Goal: Contribute content

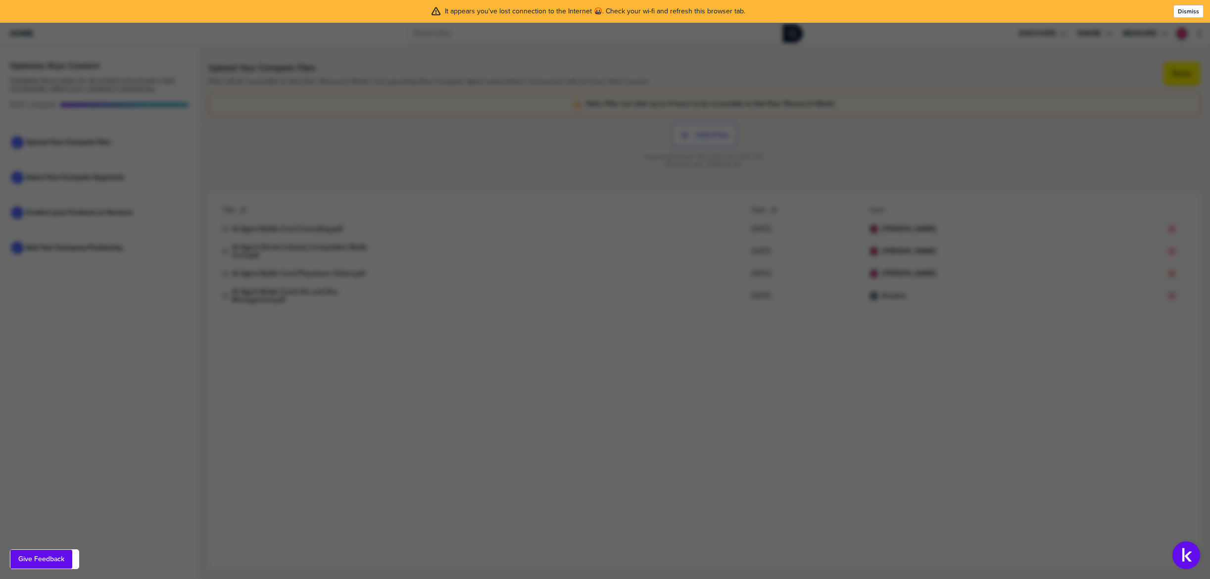
click at [1174, 9] on div at bounding box center [1172, 11] width 4 height 10
click at [1181, 9] on label "Dismiss" at bounding box center [1188, 11] width 21 height 8
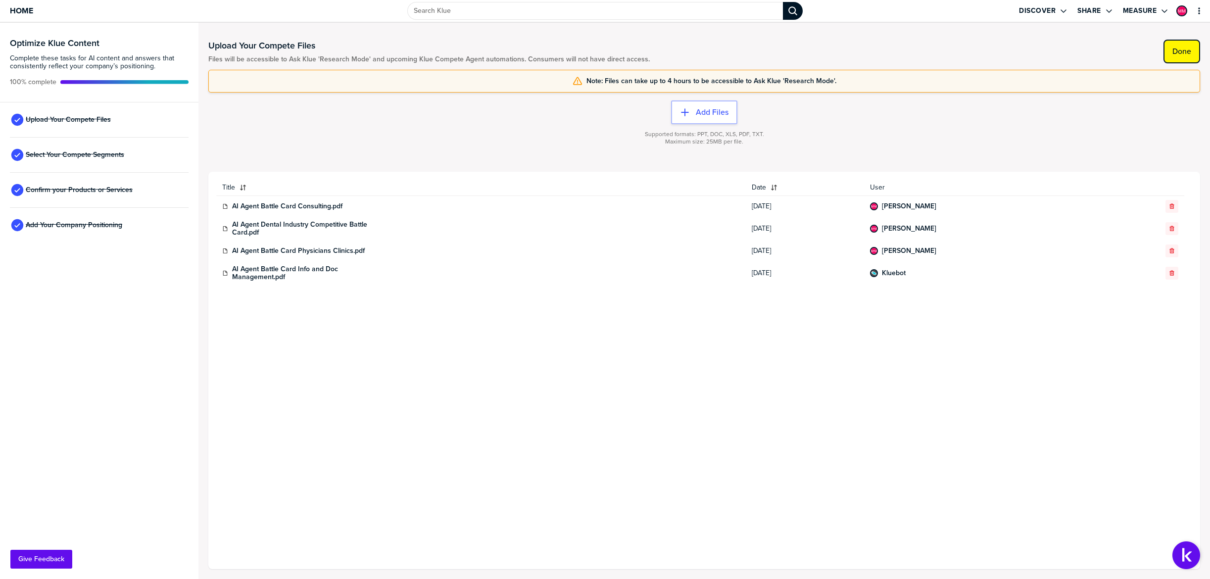
click at [1192, 49] on button "Done" at bounding box center [1182, 52] width 37 height 24
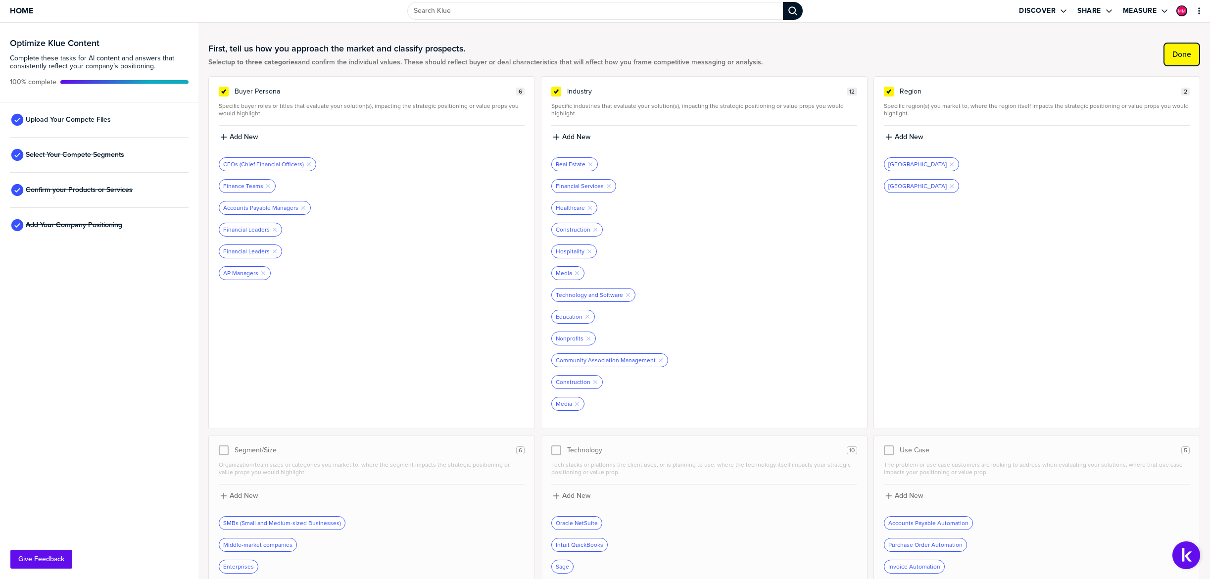
click at [1185, 47] on button "Done" at bounding box center [1182, 55] width 37 height 24
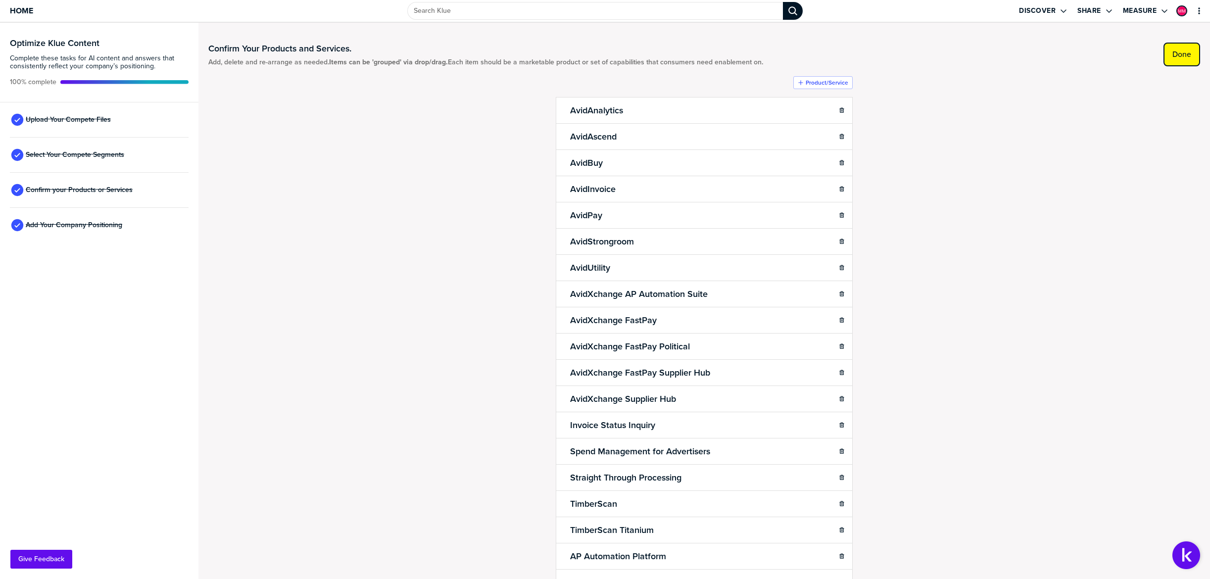
click at [1179, 49] on button "Done" at bounding box center [1182, 55] width 37 height 24
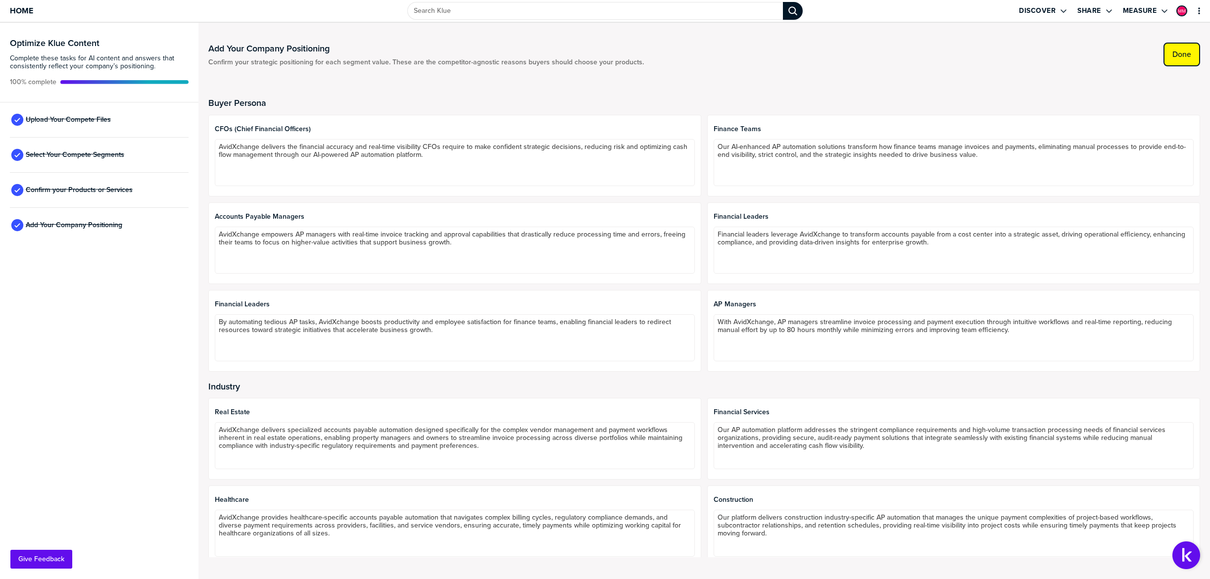
click at [1186, 53] on label "Done" at bounding box center [1182, 54] width 19 height 10
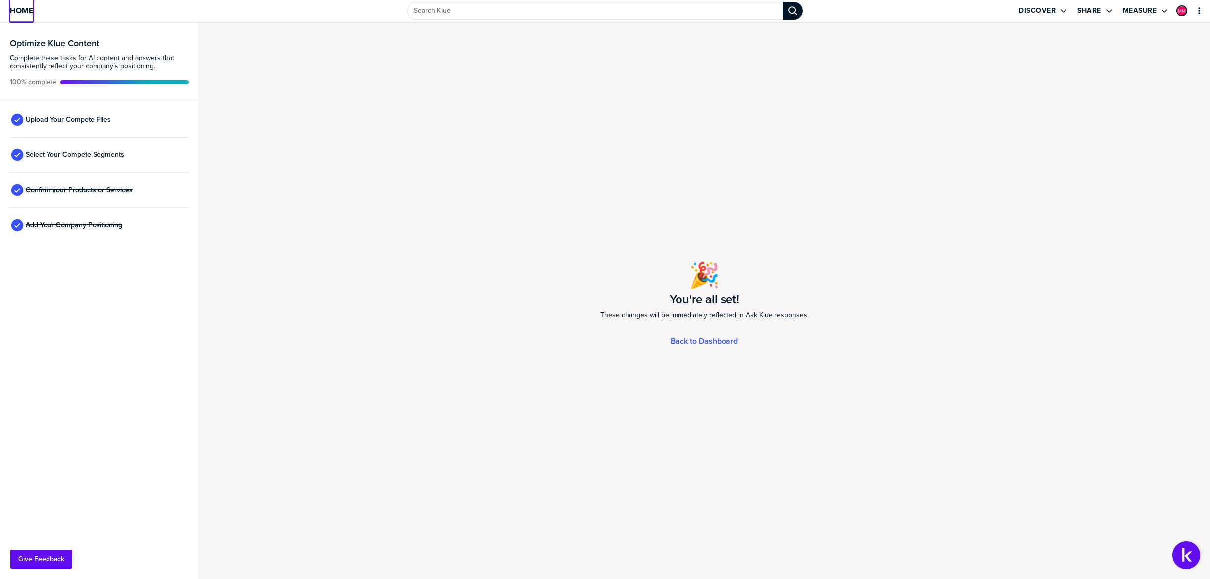
click at [16, 11] on span "Home" at bounding box center [21, 10] width 23 height 8
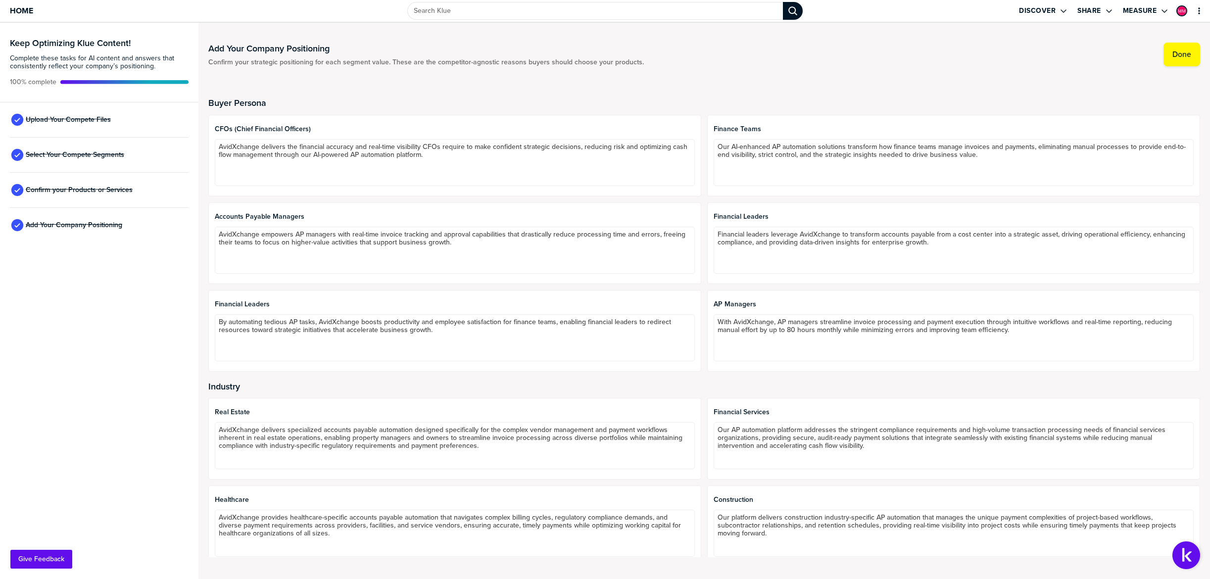
click at [536, 67] on div "Add Your Company Positioning Confirm your strategic positioning for each segmen…" at bounding box center [704, 301] width 992 height 537
click at [1188, 559] on img "Open Support Center" at bounding box center [1187, 556] width 28 height 28
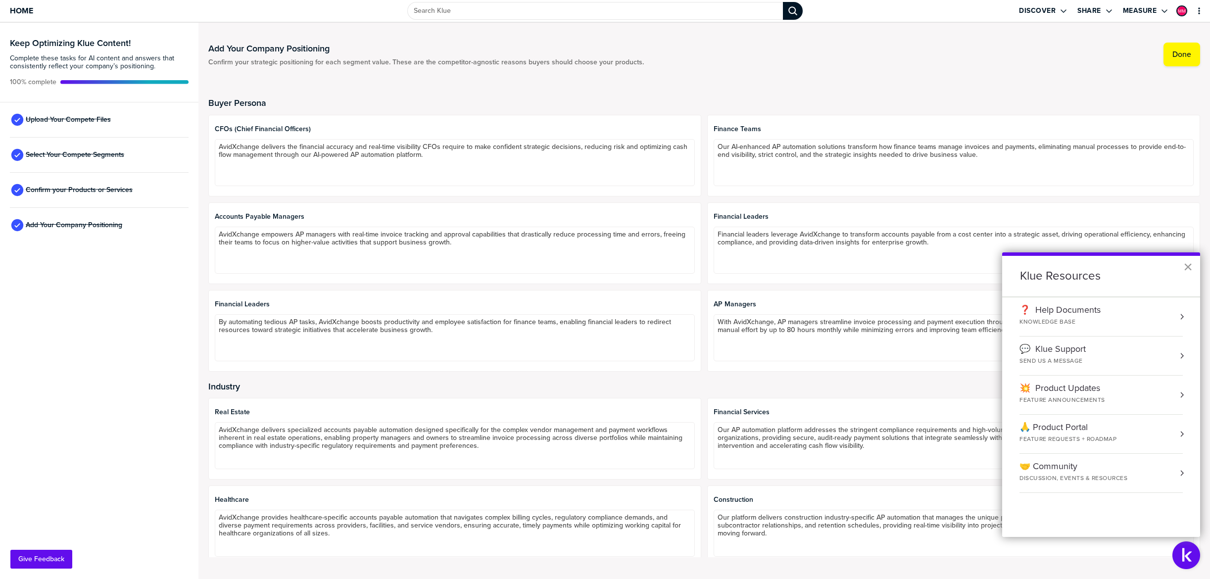
click at [1189, 269] on button "×" at bounding box center [1188, 267] width 9 height 16
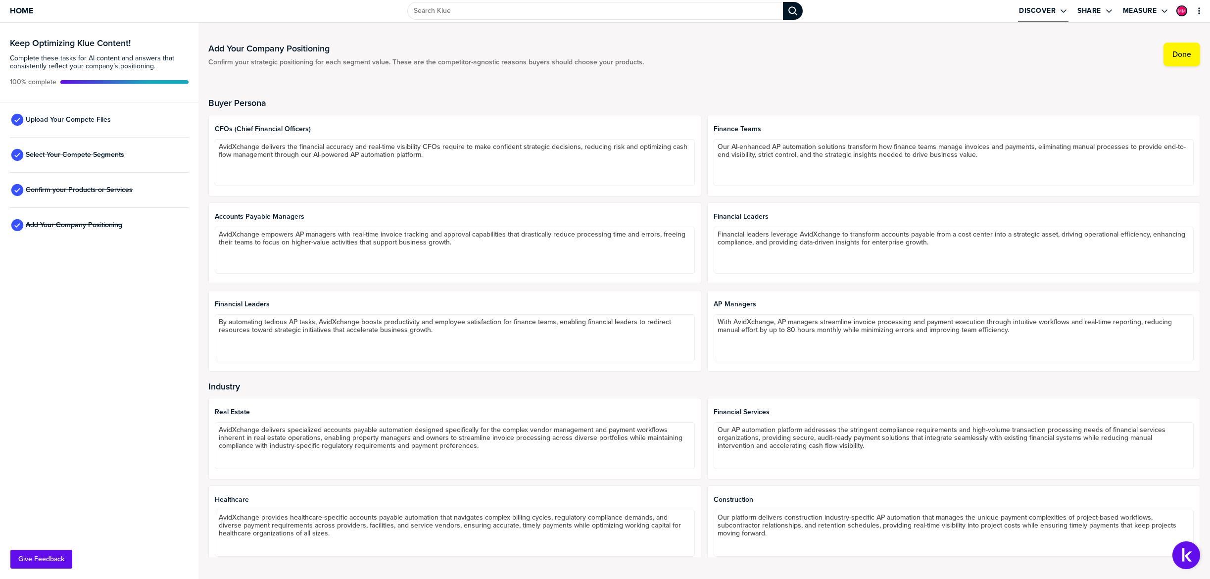
click at [1058, 12] on div "Open Drop" at bounding box center [1058, 10] width 4 height 9
click at [1110, 9] on icon "Open Drop" at bounding box center [1109, 11] width 8 height 8
click at [948, 33] on div "Add Your Company Positioning Confirm your strategic positioning for each segmen…" at bounding box center [704, 301] width 992 height 537
click at [520, 15] on input "Search Klue" at bounding box center [595, 11] width 376 height 18
click at [69, 44] on h3 "Keep Optimizing Klue Content!" at bounding box center [99, 43] width 179 height 9
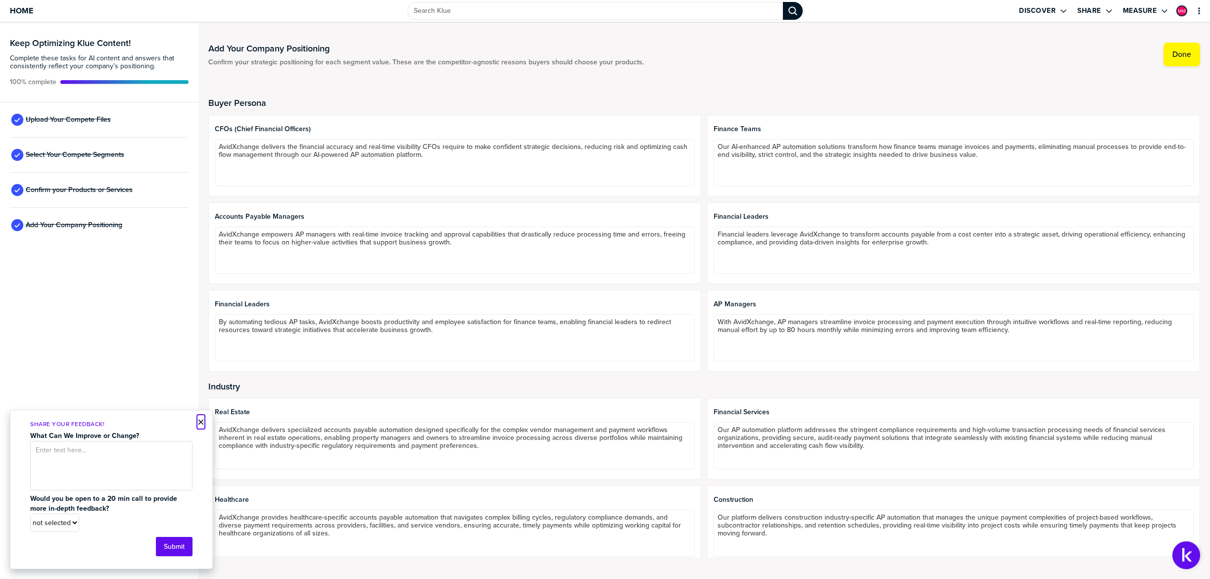
click at [198, 421] on button "×" at bounding box center [200, 422] width 7 height 12
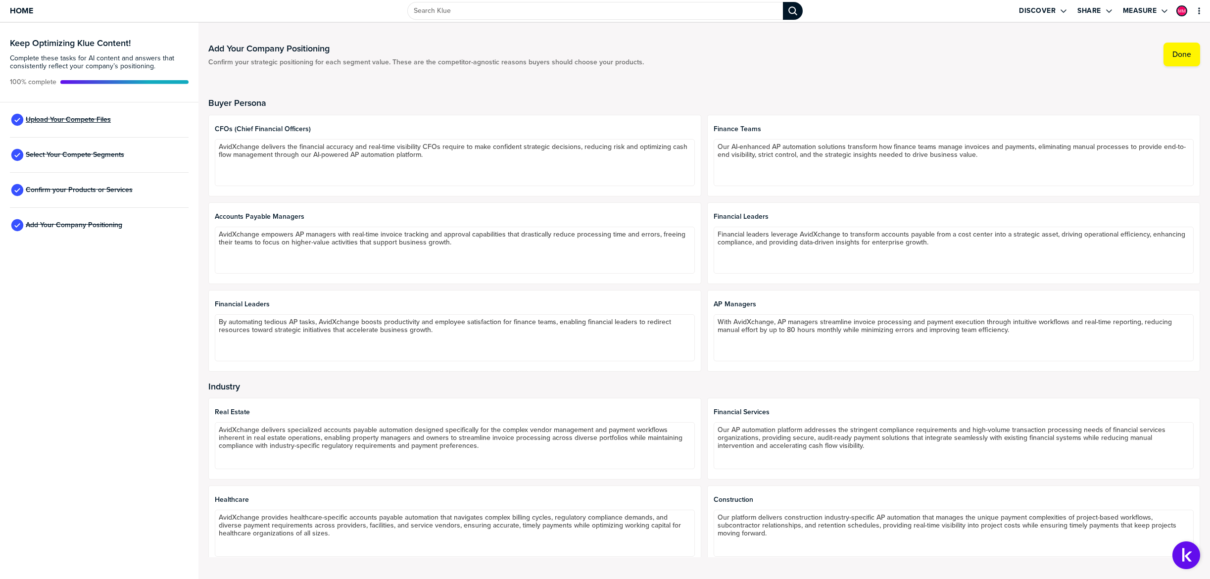
click at [54, 118] on span "Upload Your Compete Files" at bounding box center [68, 120] width 85 height 8
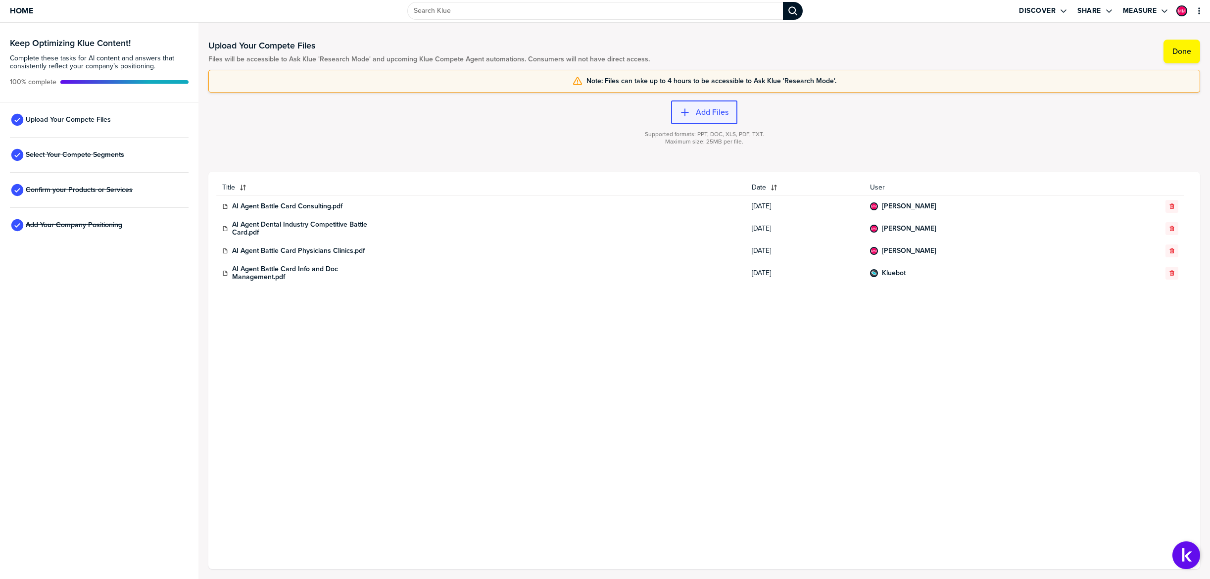
click at [700, 111] on label "Add Files" at bounding box center [712, 112] width 33 height 10
click at [716, 115] on label "Add Files" at bounding box center [712, 112] width 33 height 10
click at [702, 108] on label "Add Files" at bounding box center [712, 112] width 33 height 10
click at [705, 114] on label "Add Files" at bounding box center [712, 112] width 33 height 10
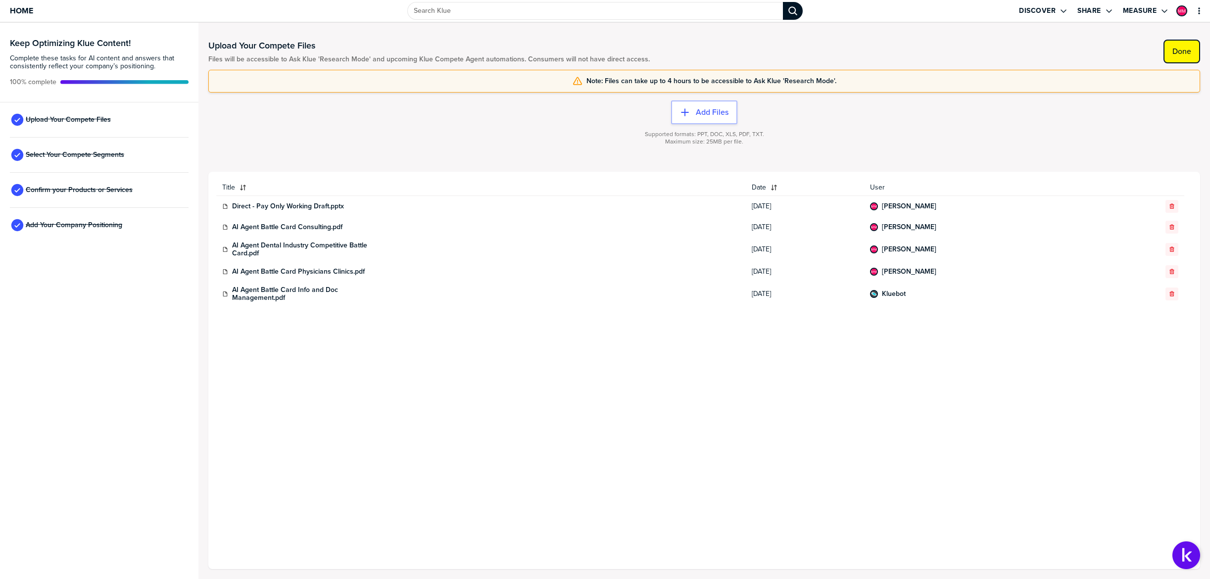
click at [1188, 51] on label "Done" at bounding box center [1182, 52] width 19 height 10
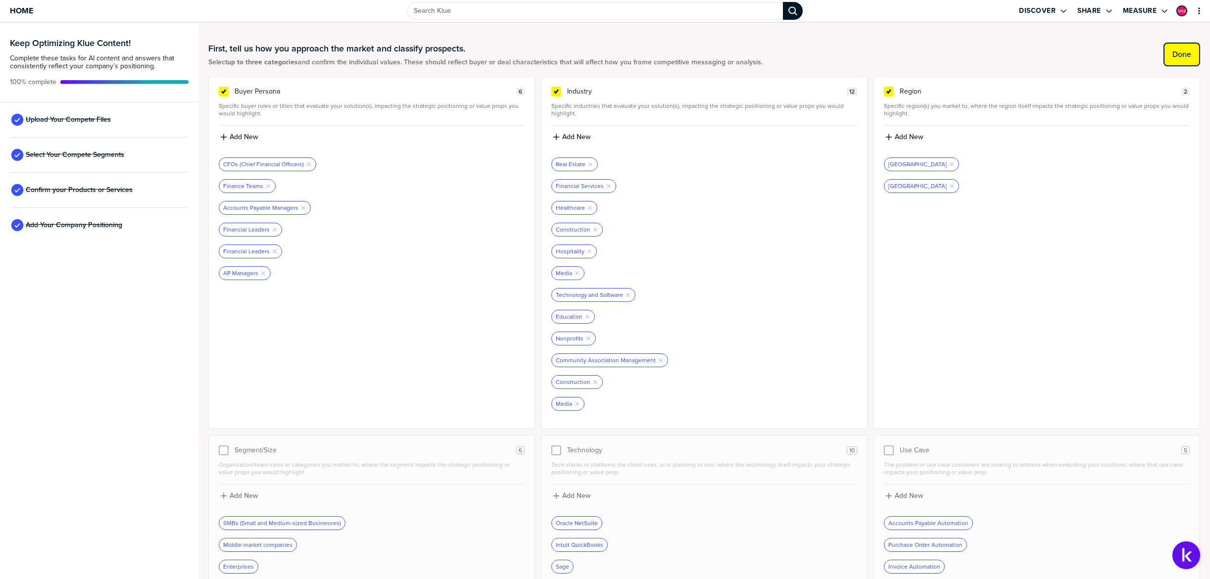
click at [1195, 58] on button "Done" at bounding box center [1182, 55] width 37 height 24
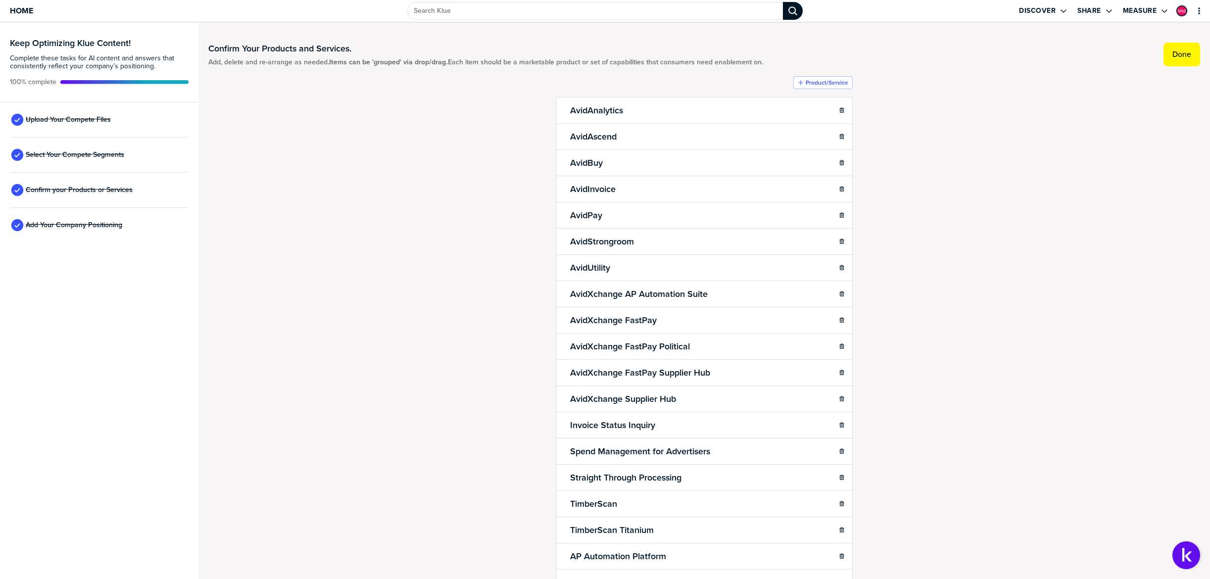
click at [1195, 58] on button "Done" at bounding box center [1182, 55] width 37 height 24
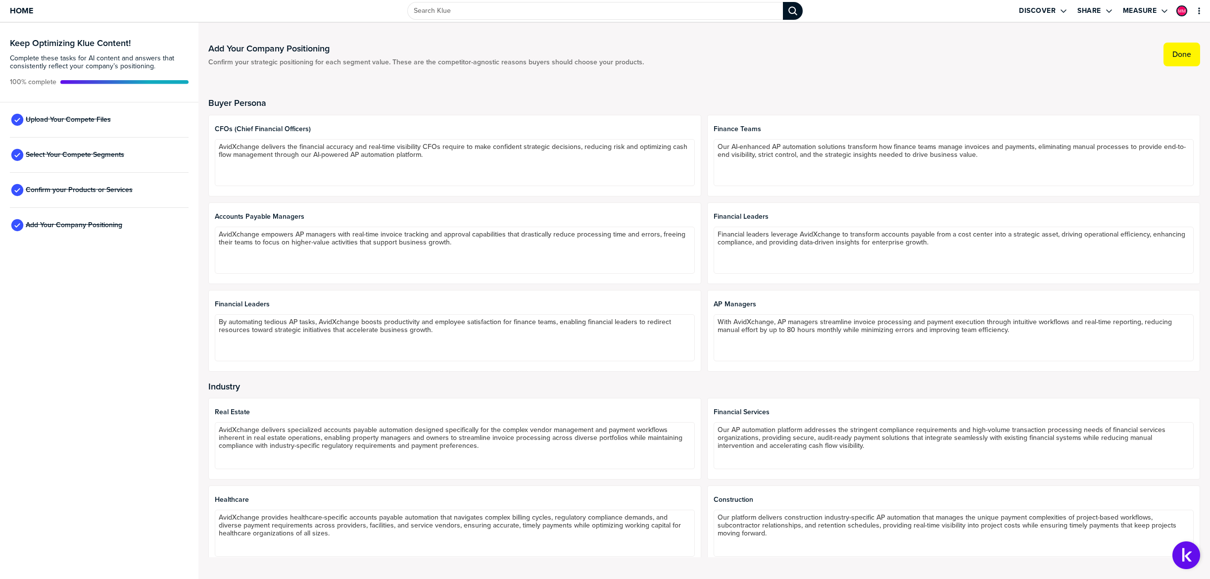
click at [1195, 58] on button "Done" at bounding box center [1182, 55] width 37 height 24
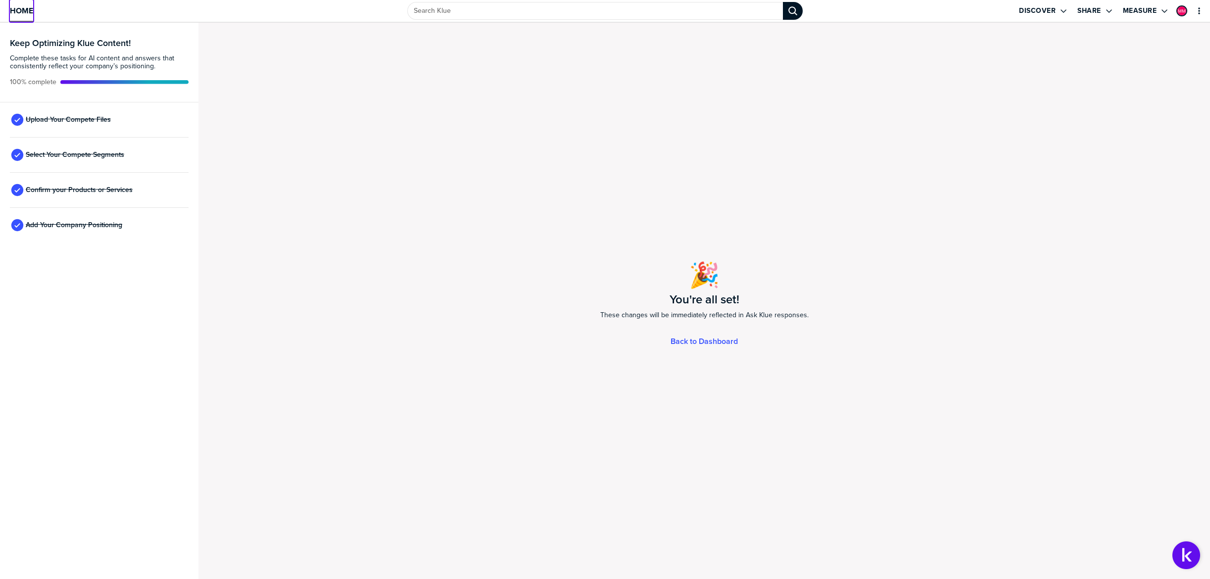
click at [23, 14] on span "Home" at bounding box center [21, 10] width 23 height 8
